Goal: Entertainment & Leisure: Consume media (video, audio)

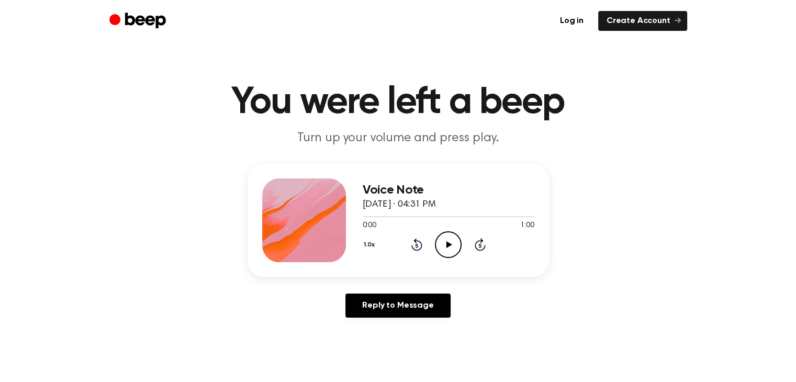
click at [442, 249] on icon "Play Audio" at bounding box center [448, 244] width 27 height 27
